Goal: Navigation & Orientation: Find specific page/section

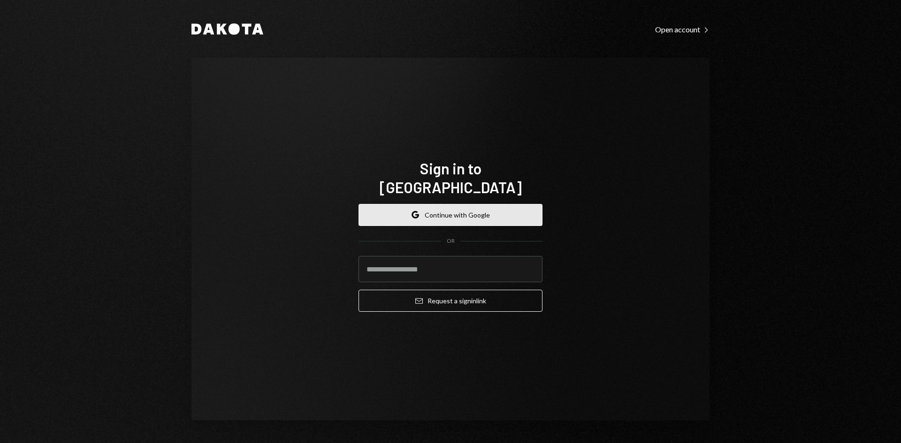
click at [442, 210] on button "Google Continue with Google" at bounding box center [450, 215] width 184 height 22
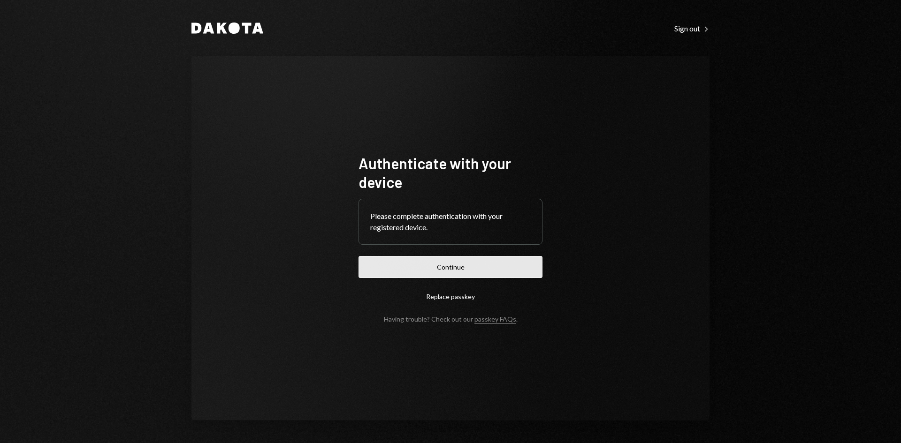
click at [510, 268] on button "Continue" at bounding box center [450, 267] width 184 height 22
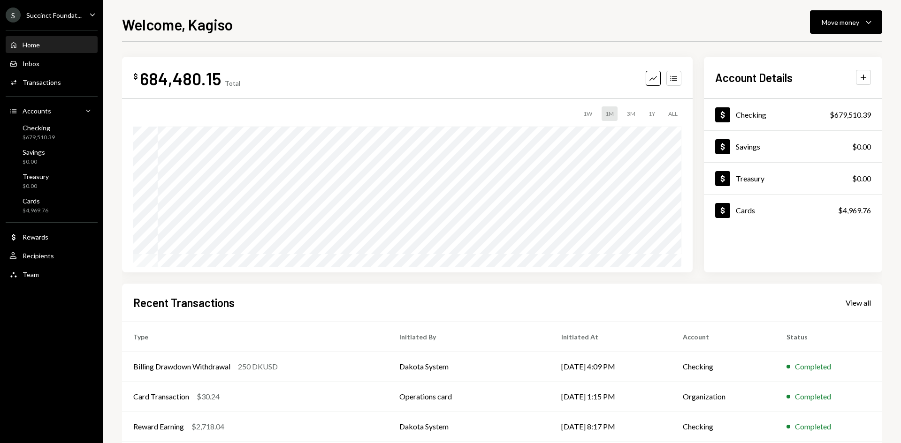
click at [39, 18] on div "Succinct Foundat..." at bounding box center [53, 15] width 55 height 8
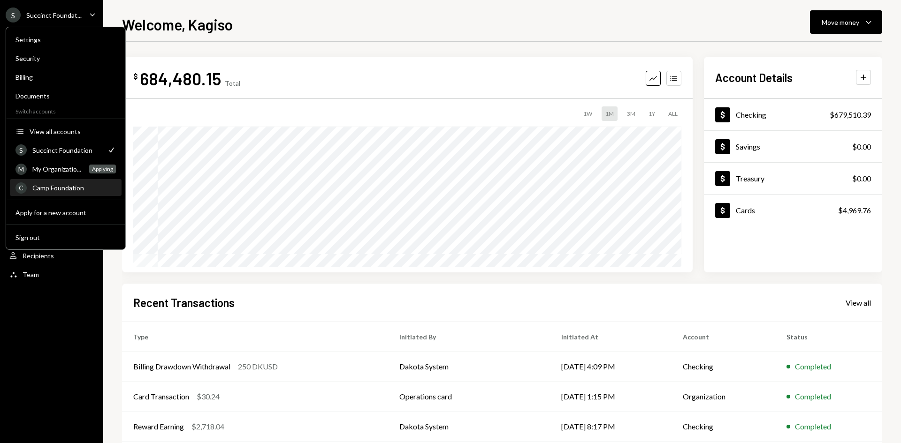
click at [59, 187] on div "Camp Foundation" at bounding box center [74, 188] width 84 height 8
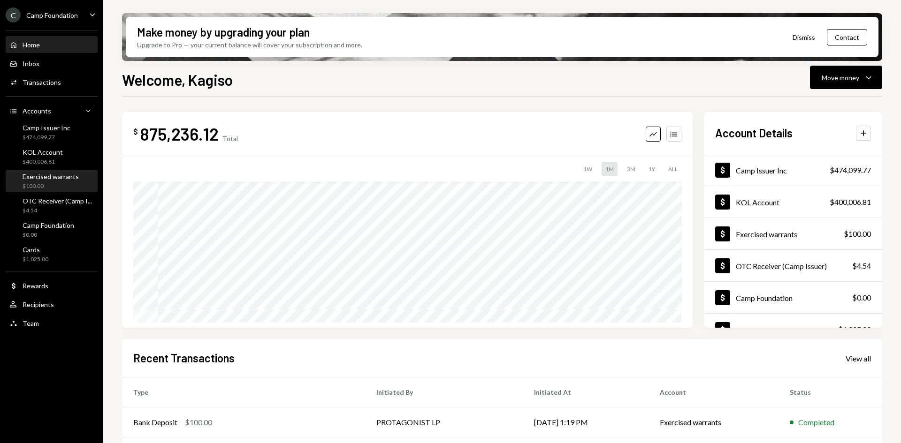
click at [39, 179] on div "Exercised warrants" at bounding box center [51, 177] width 56 height 8
